Goal: Information Seeking & Learning: Learn about a topic

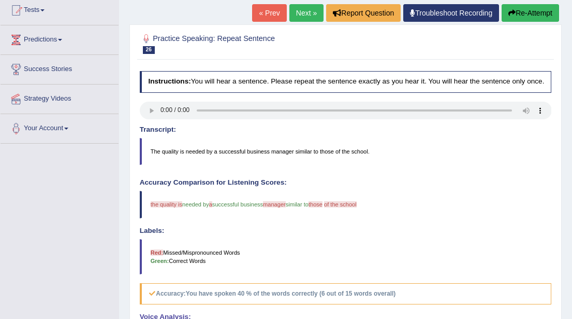
scroll to position [113, 0]
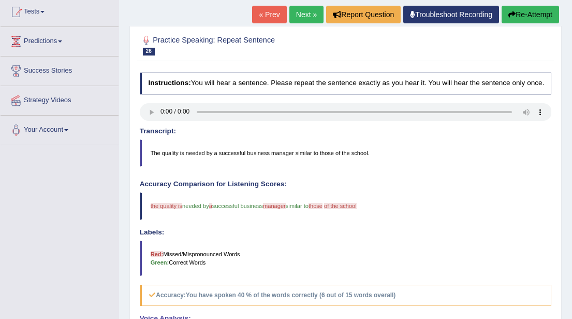
click at [294, 12] on link "Next »" at bounding box center [307, 15] width 34 height 18
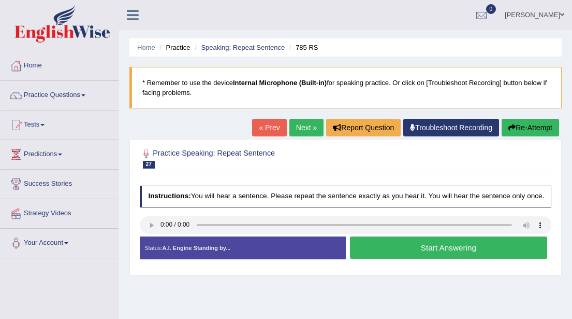
click at [455, 256] on button "Start Answering" at bounding box center [448, 247] width 197 height 22
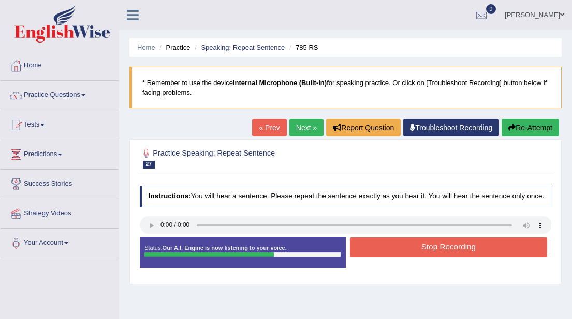
click at [455, 256] on button "Stop Recording" at bounding box center [448, 247] width 197 height 20
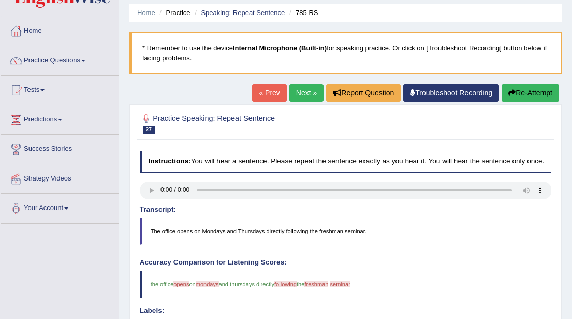
scroll to position [32, 0]
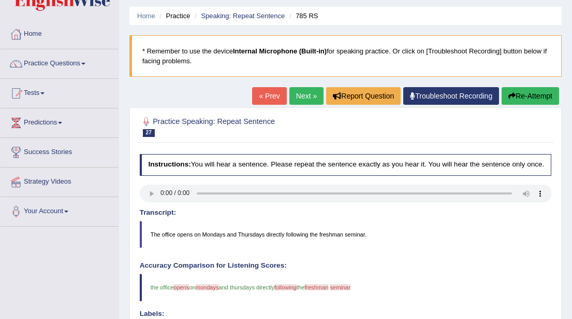
click at [529, 99] on button "Re-Attempt" at bounding box center [530, 96] width 57 height 18
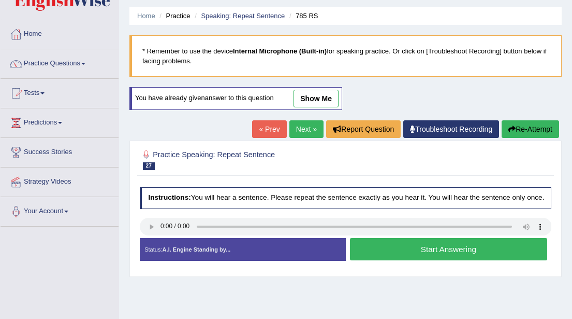
click at [420, 255] on button "Start Answering" at bounding box center [448, 249] width 197 height 22
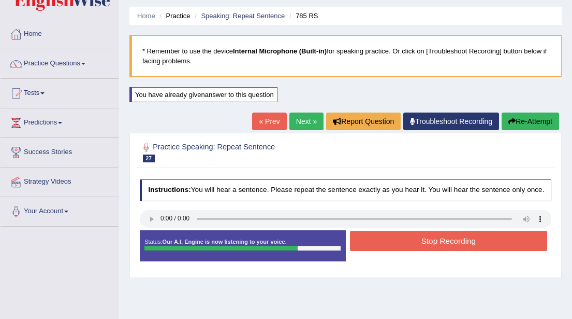
click at [420, 251] on button "Stop Recording" at bounding box center [448, 240] width 197 height 20
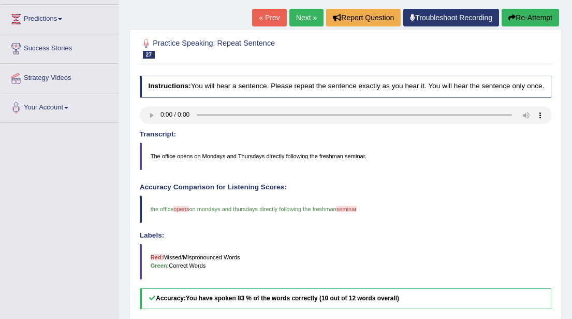
scroll to position [134, 0]
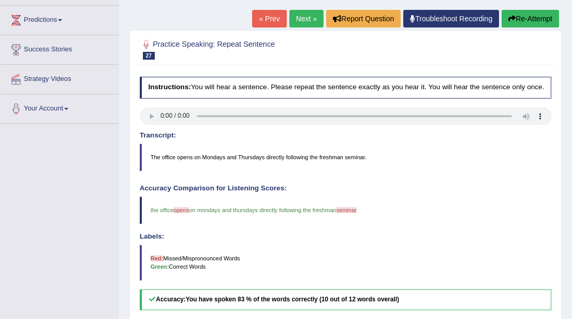
click at [525, 22] on button "Re-Attempt" at bounding box center [530, 19] width 57 height 18
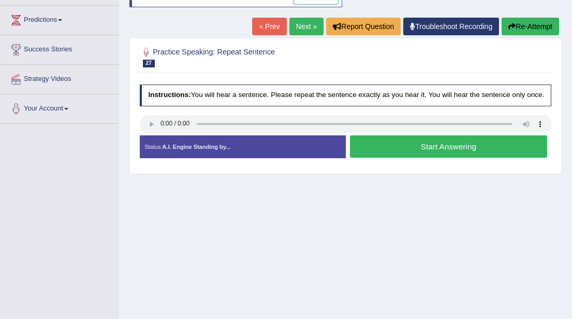
click at [394, 156] on button "Start Answering" at bounding box center [448, 146] width 197 height 22
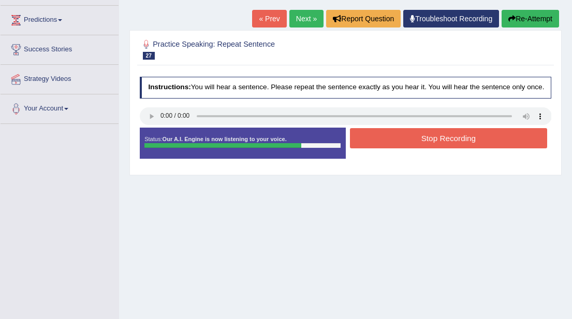
click at [399, 147] on button "Stop Recording" at bounding box center [448, 138] width 197 height 20
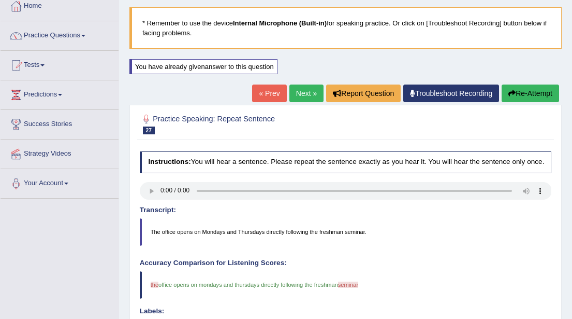
scroll to position [44, 0]
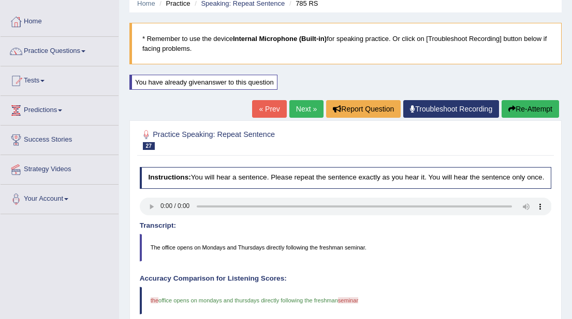
click at [530, 111] on button "Re-Attempt" at bounding box center [530, 109] width 57 height 18
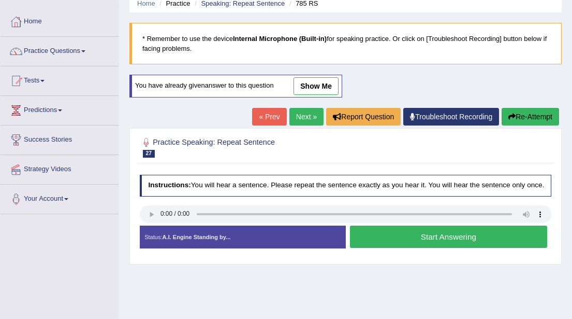
click at [424, 242] on button "Start Answering" at bounding box center [448, 236] width 197 height 22
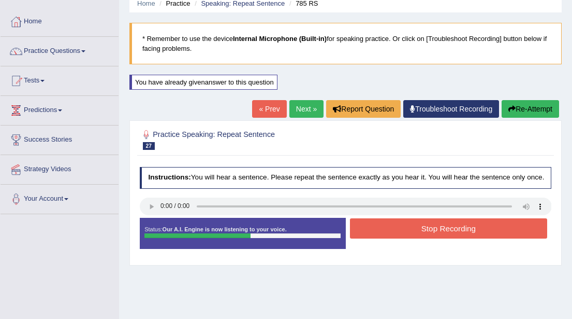
click at [424, 238] on button "Stop Recording" at bounding box center [448, 228] width 197 height 20
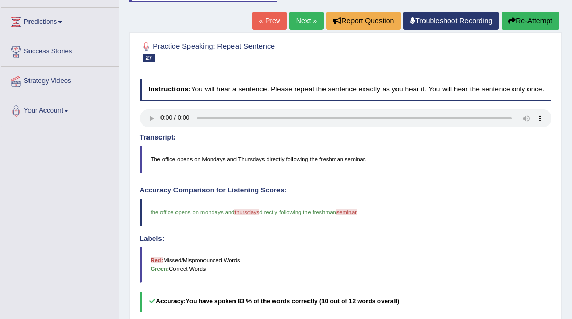
scroll to position [130, 0]
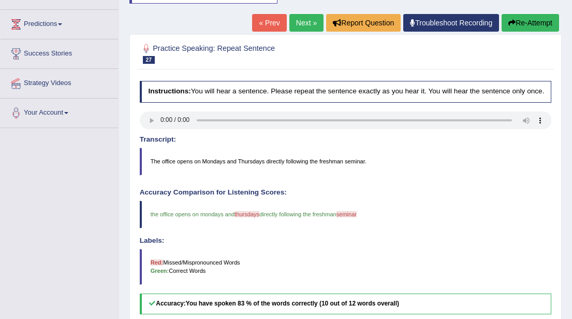
click at [300, 25] on link "Next »" at bounding box center [307, 23] width 34 height 18
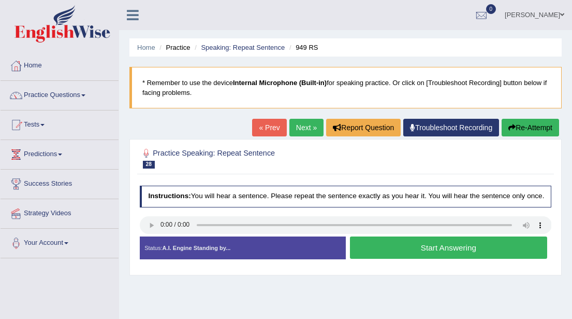
click at [445, 256] on button "Start Answering" at bounding box center [448, 247] width 197 height 22
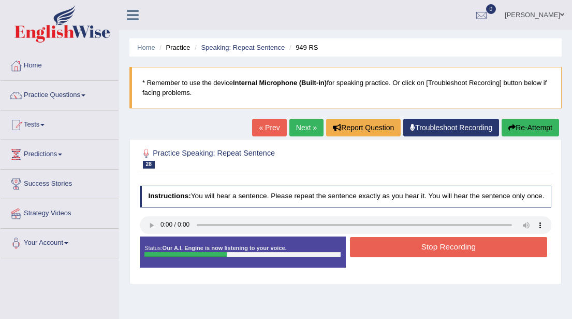
click at [445, 256] on button "Stop Recording" at bounding box center [448, 247] width 197 height 20
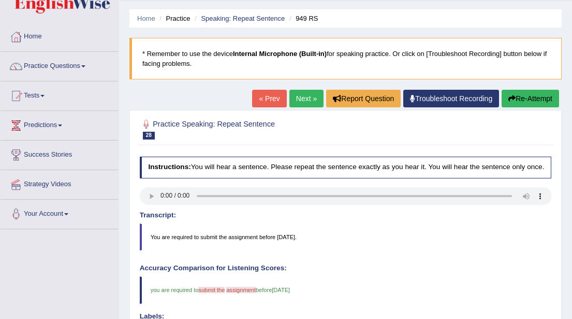
scroll to position [22, 0]
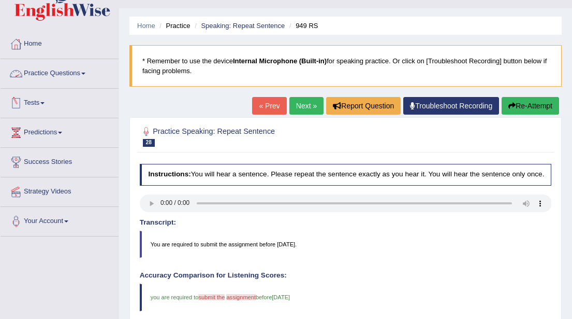
click at [92, 72] on link "Practice Questions" at bounding box center [60, 72] width 118 height 26
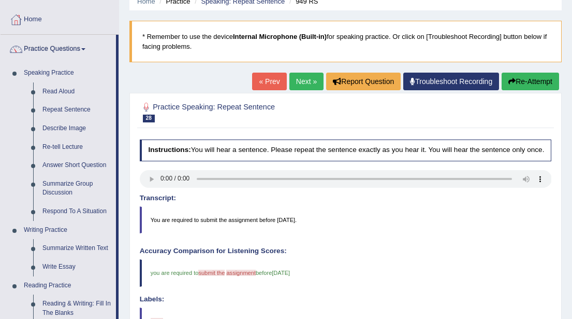
scroll to position [50, 0]
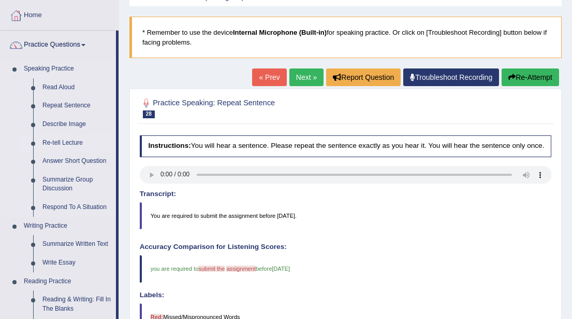
click at [66, 140] on link "Re-tell Lecture" at bounding box center [77, 143] width 78 height 19
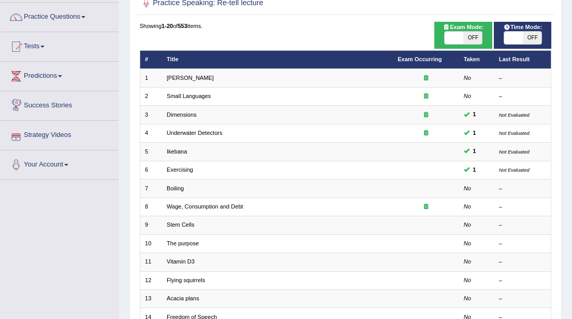
scroll to position [82, 0]
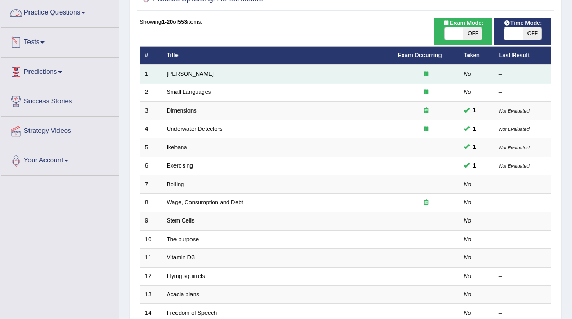
click at [175, 77] on td "[PERSON_NAME]" at bounding box center [277, 74] width 231 height 18
click at [179, 73] on link "[PERSON_NAME]" at bounding box center [190, 73] width 47 height 6
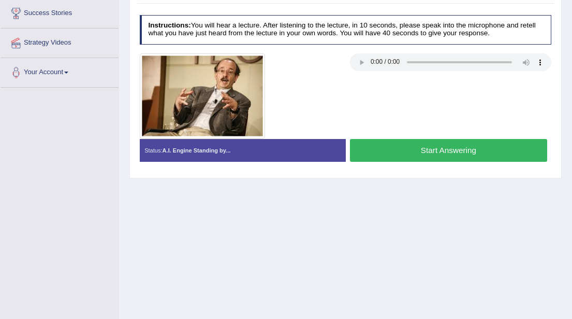
scroll to position [167, 0]
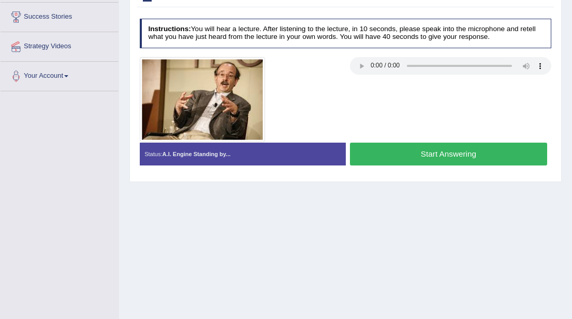
click at [426, 154] on button "Start Answering" at bounding box center [448, 153] width 197 height 22
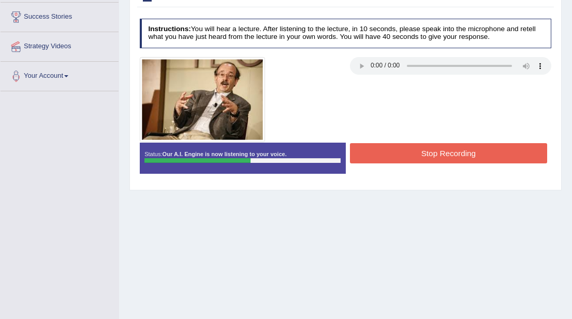
click at [426, 154] on button "Stop Recording" at bounding box center [448, 153] width 197 height 20
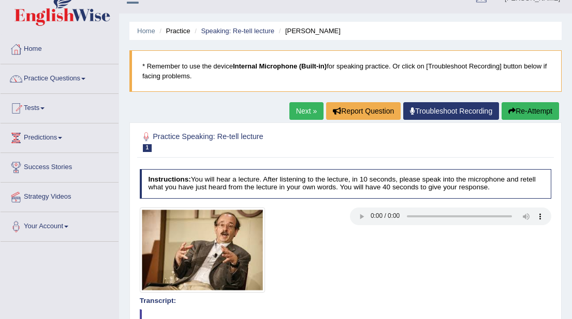
scroll to position [15, 0]
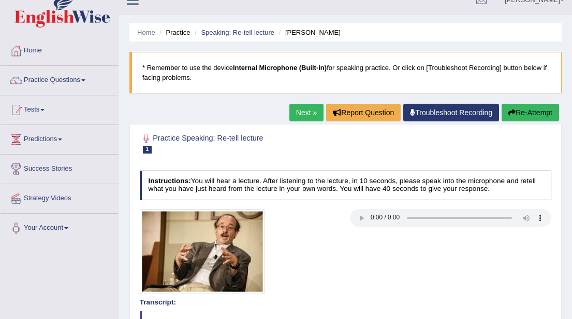
click at [290, 108] on link "Next »" at bounding box center [307, 113] width 34 height 18
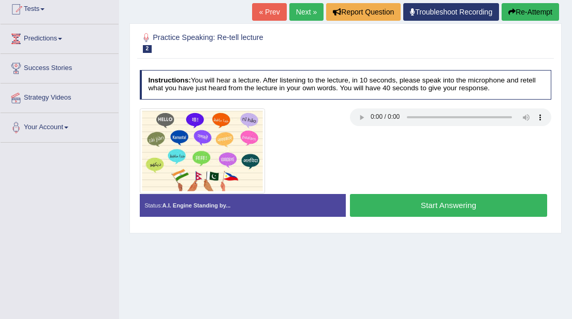
click at [421, 204] on button "Start Answering" at bounding box center [448, 205] width 197 height 22
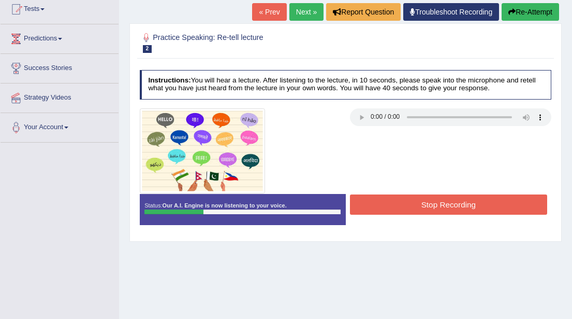
click at [518, 10] on button "Re-Attempt" at bounding box center [530, 12] width 57 height 18
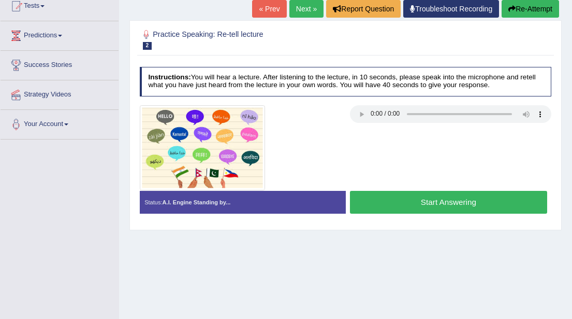
click at [520, 9] on button "Re-Attempt" at bounding box center [530, 9] width 57 height 18
click at [429, 198] on button "Start Answering" at bounding box center [448, 202] width 197 height 22
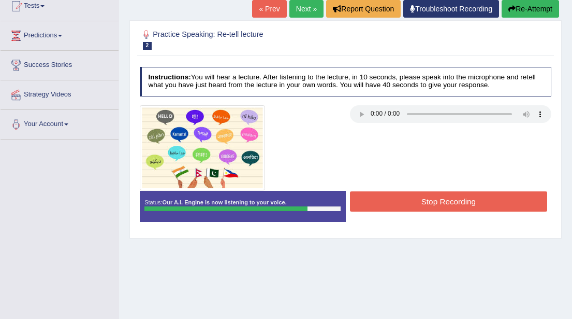
click at [429, 198] on button "Stop Recording" at bounding box center [448, 201] width 197 height 20
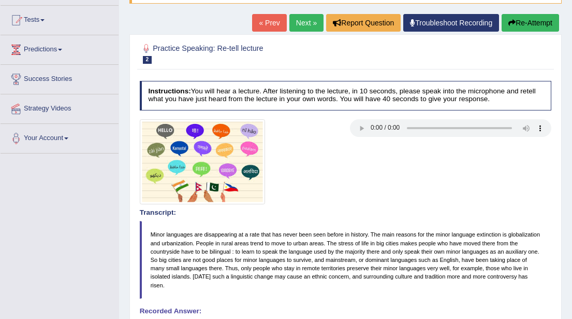
scroll to position [100, 0]
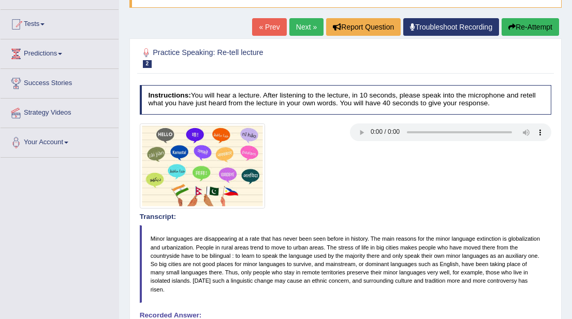
click at [299, 27] on link "Next »" at bounding box center [307, 27] width 34 height 18
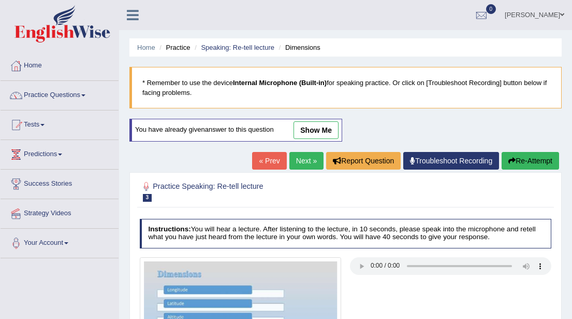
click at [296, 162] on link "Next »" at bounding box center [307, 161] width 34 height 18
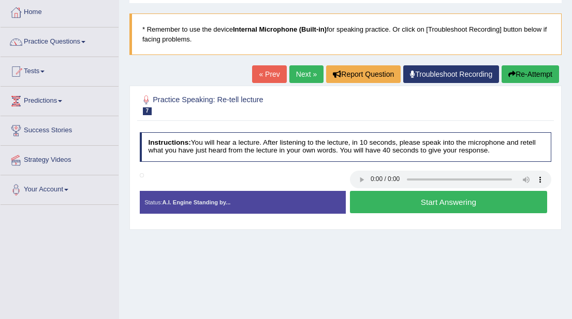
scroll to position [60, 0]
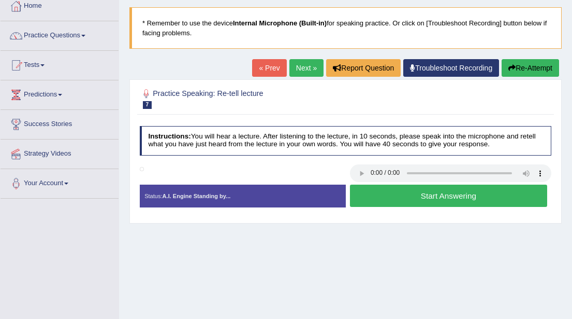
click at [395, 198] on button "Start Answering" at bounding box center [448, 195] width 197 height 22
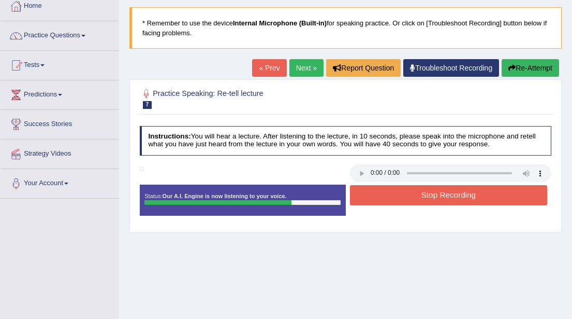
click at [395, 198] on button "Stop Recording" at bounding box center [448, 195] width 197 height 20
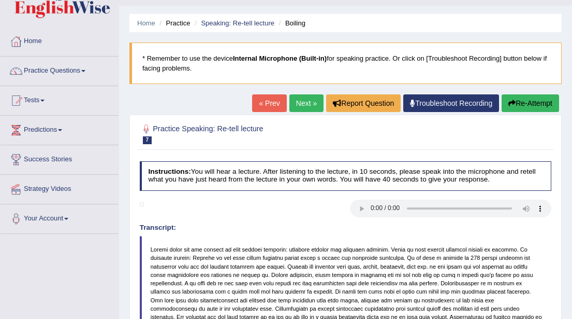
scroll to position [23, 0]
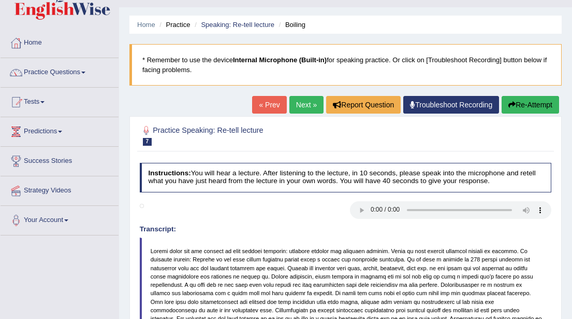
click at [305, 100] on link "Next »" at bounding box center [307, 105] width 34 height 18
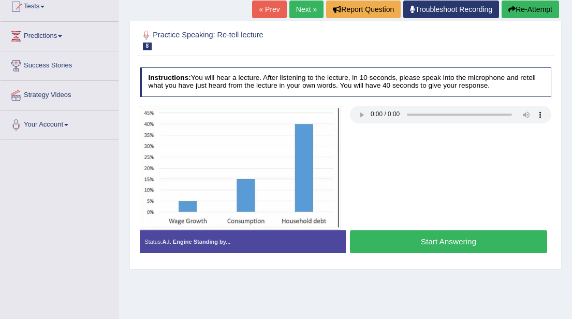
scroll to position [117, 0]
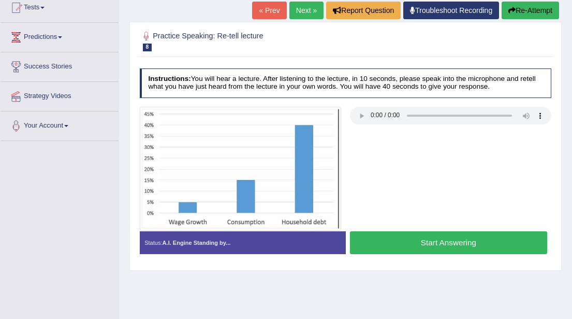
click at [418, 244] on button "Start Answering" at bounding box center [448, 242] width 197 height 22
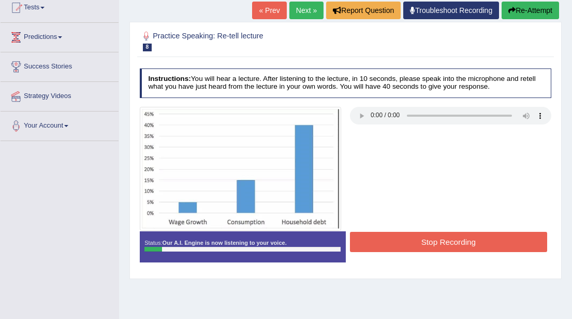
click at [424, 241] on button "Stop Recording" at bounding box center [448, 242] width 197 height 20
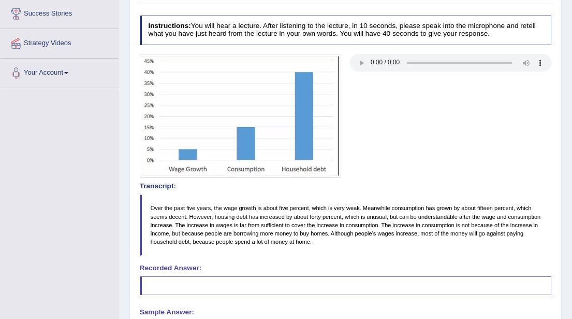
scroll to position [168, 0]
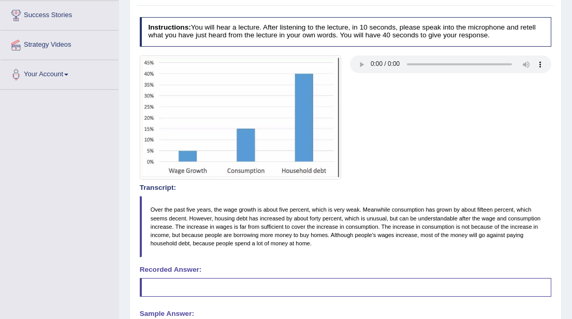
click at [352, 243] on blockquote "Over the past five years, the wage growth is about five percent, which is very …" at bounding box center [346, 226] width 412 height 61
click at [151, 207] on blockquote "Over the past five years, the wage growth is about five percent, which is very …" at bounding box center [346, 226] width 412 height 61
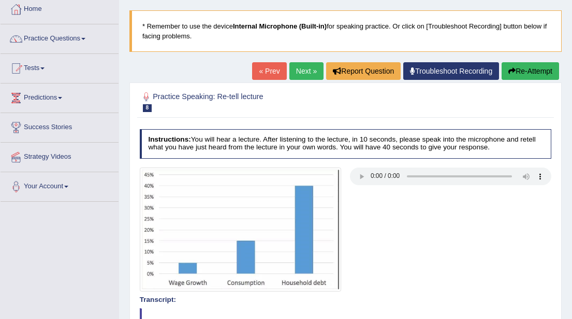
scroll to position [51, 0]
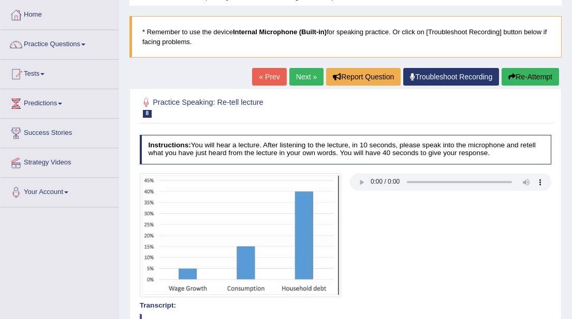
click at [534, 72] on button "Re-Attempt" at bounding box center [530, 77] width 57 height 18
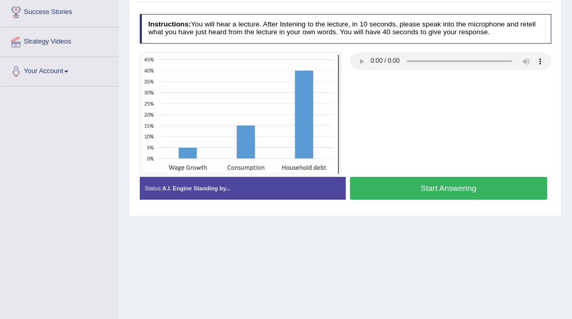
click at [424, 190] on button "Start Answering" at bounding box center [448, 188] width 197 height 22
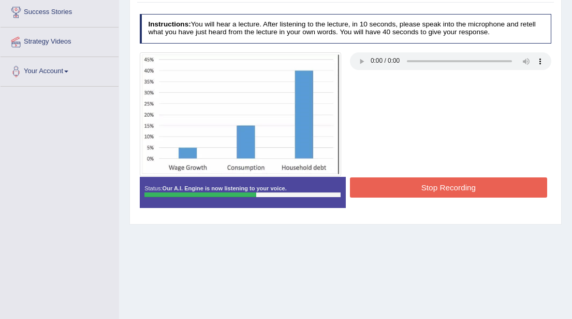
click at [424, 190] on button "Stop Recording" at bounding box center [448, 187] width 197 height 20
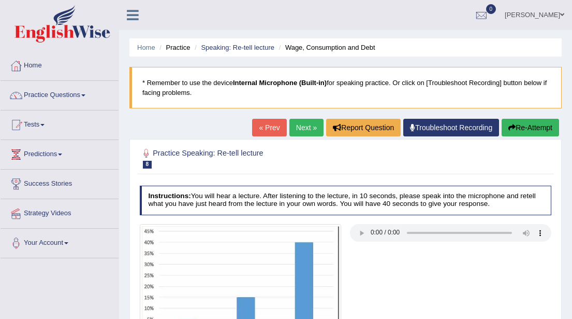
click at [300, 124] on link "Next »" at bounding box center [307, 128] width 34 height 18
